Goal: Information Seeking & Learning: Learn about a topic

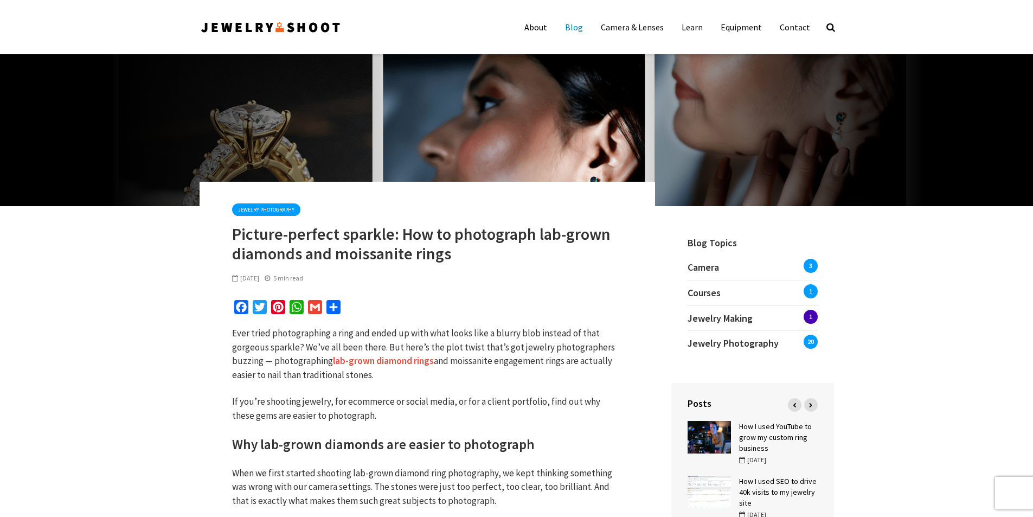
click at [579, 27] on link "Blog" at bounding box center [574, 27] width 34 height 22
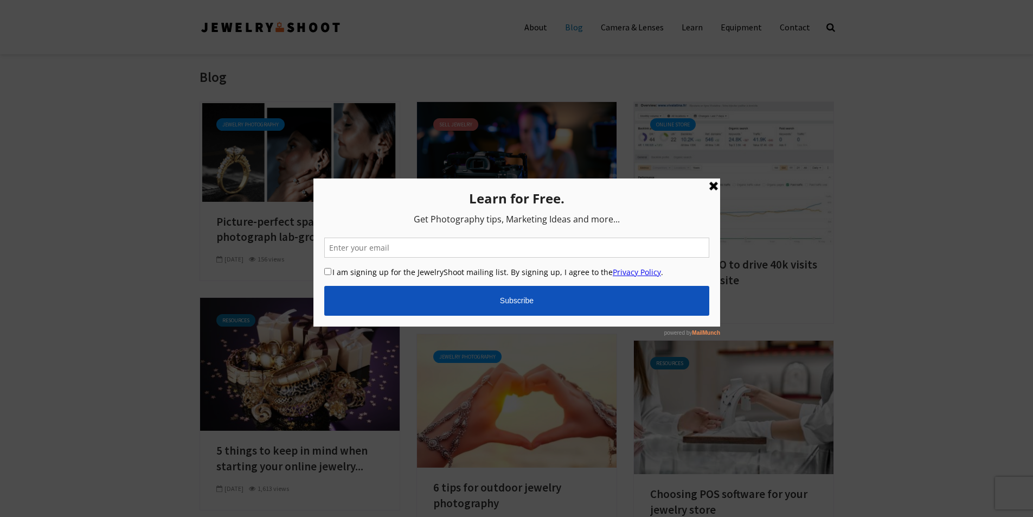
click at [715, 189] on link at bounding box center [712, 185] width 13 height 13
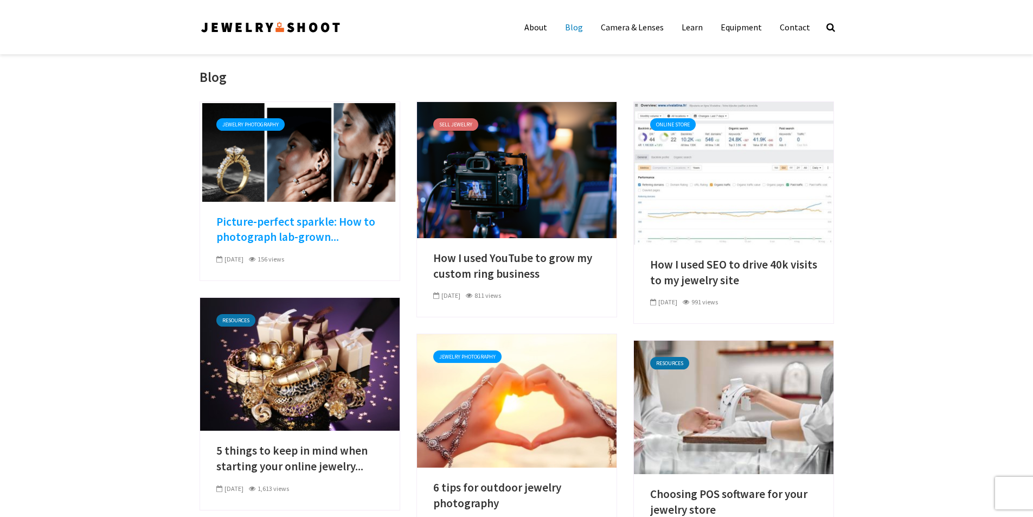
click at [286, 230] on link "Picture-perfect sparkle: How to photograph lab-grown..." at bounding box center [299, 229] width 167 height 31
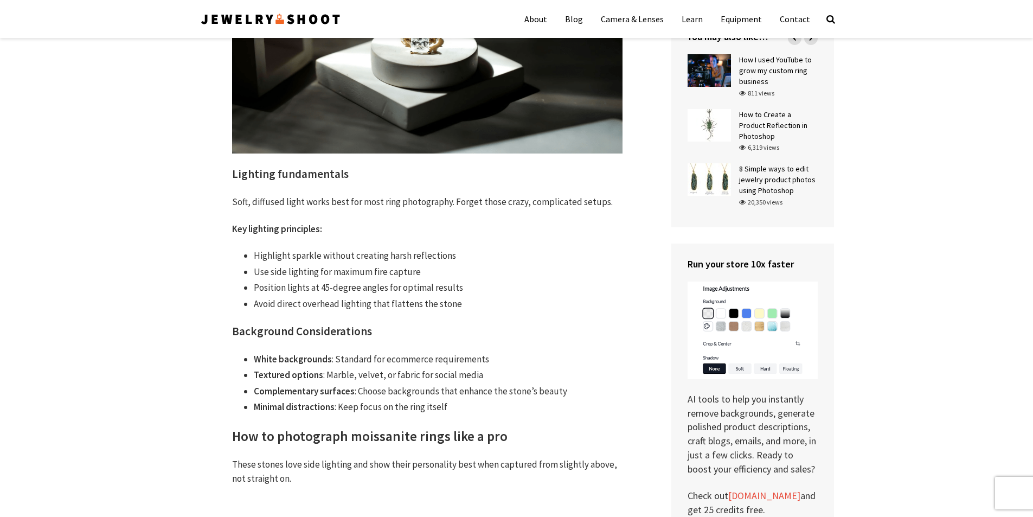
scroll to position [921, 0]
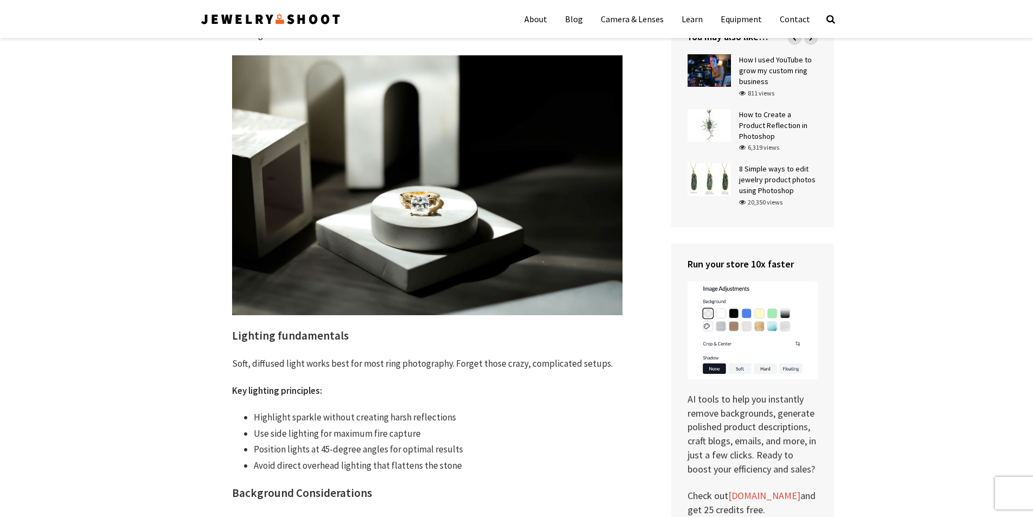
click at [260, 20] on img at bounding box center [270, 18] width 142 height 17
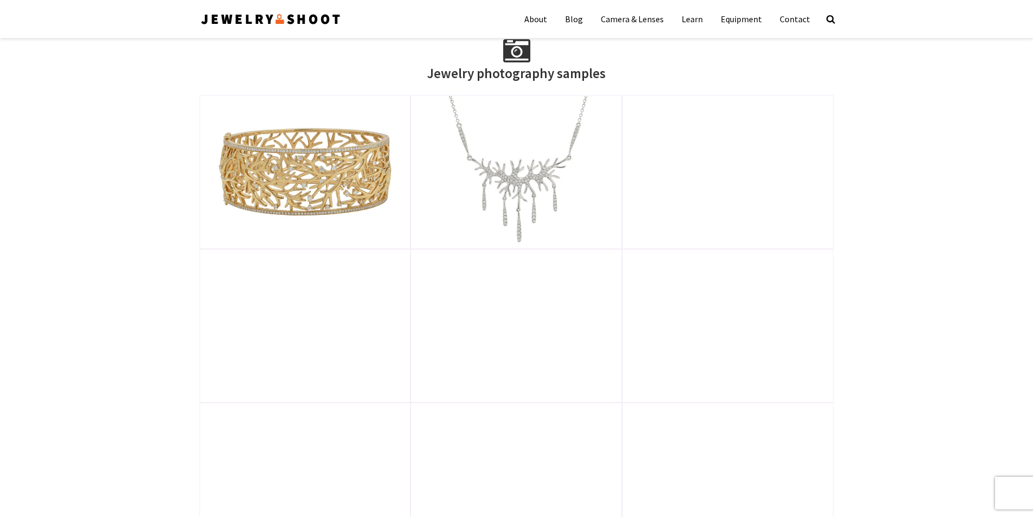
scroll to position [325, 0]
